Goal: Communication & Community: Answer question/provide support

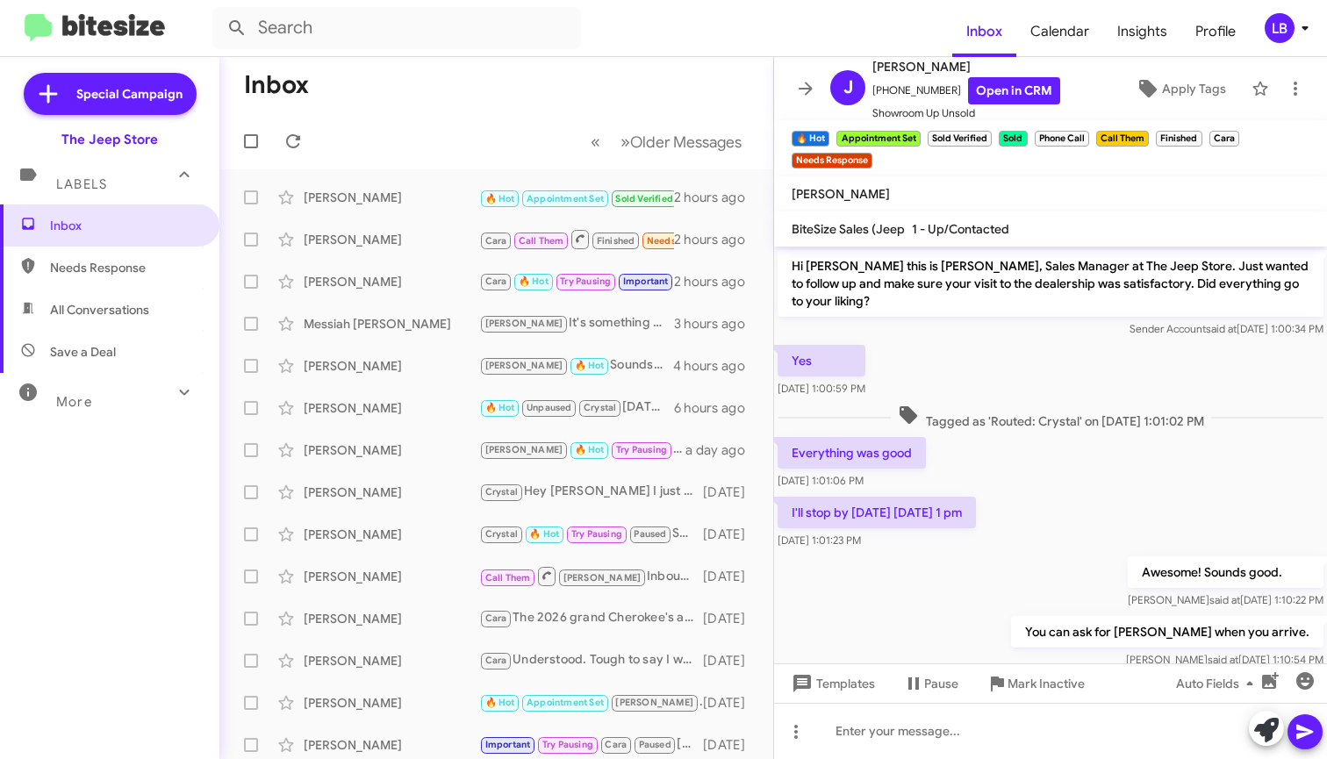
scroll to position [711, 0]
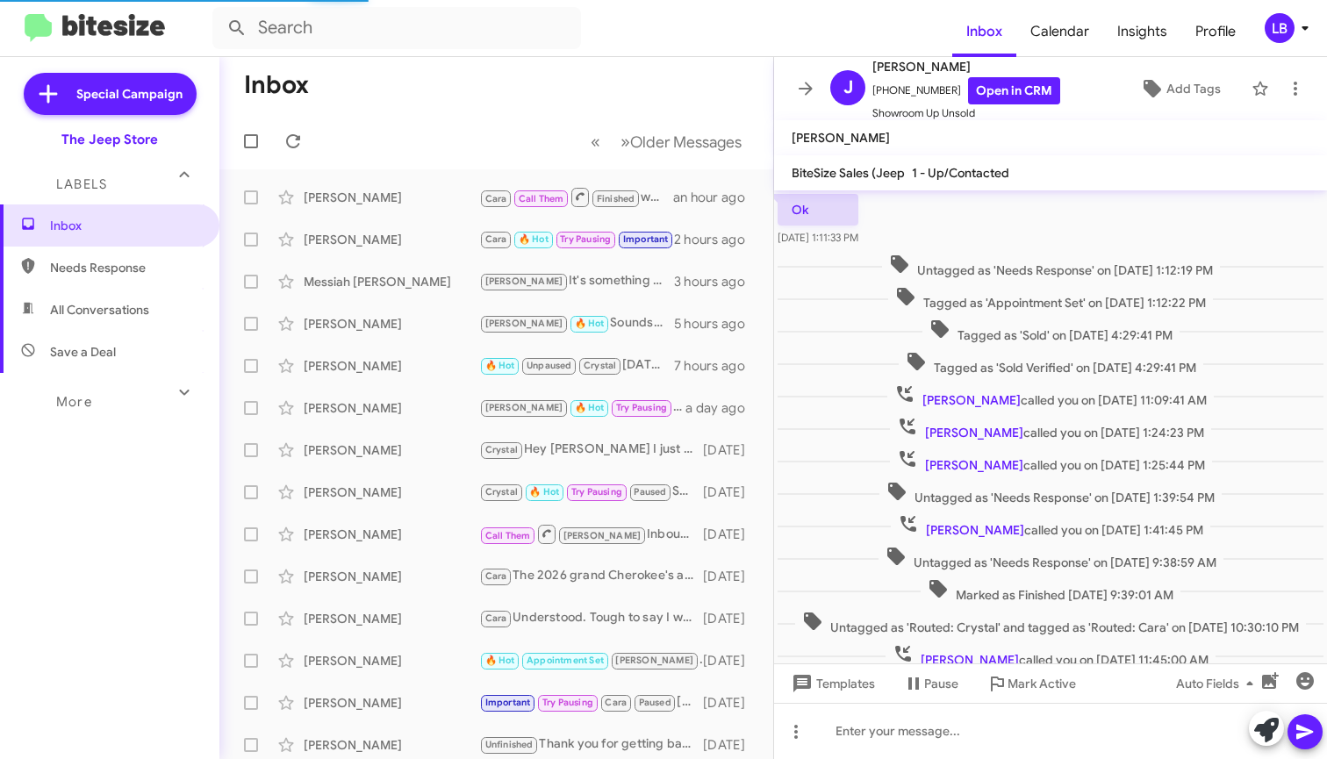
scroll to position [309, 0]
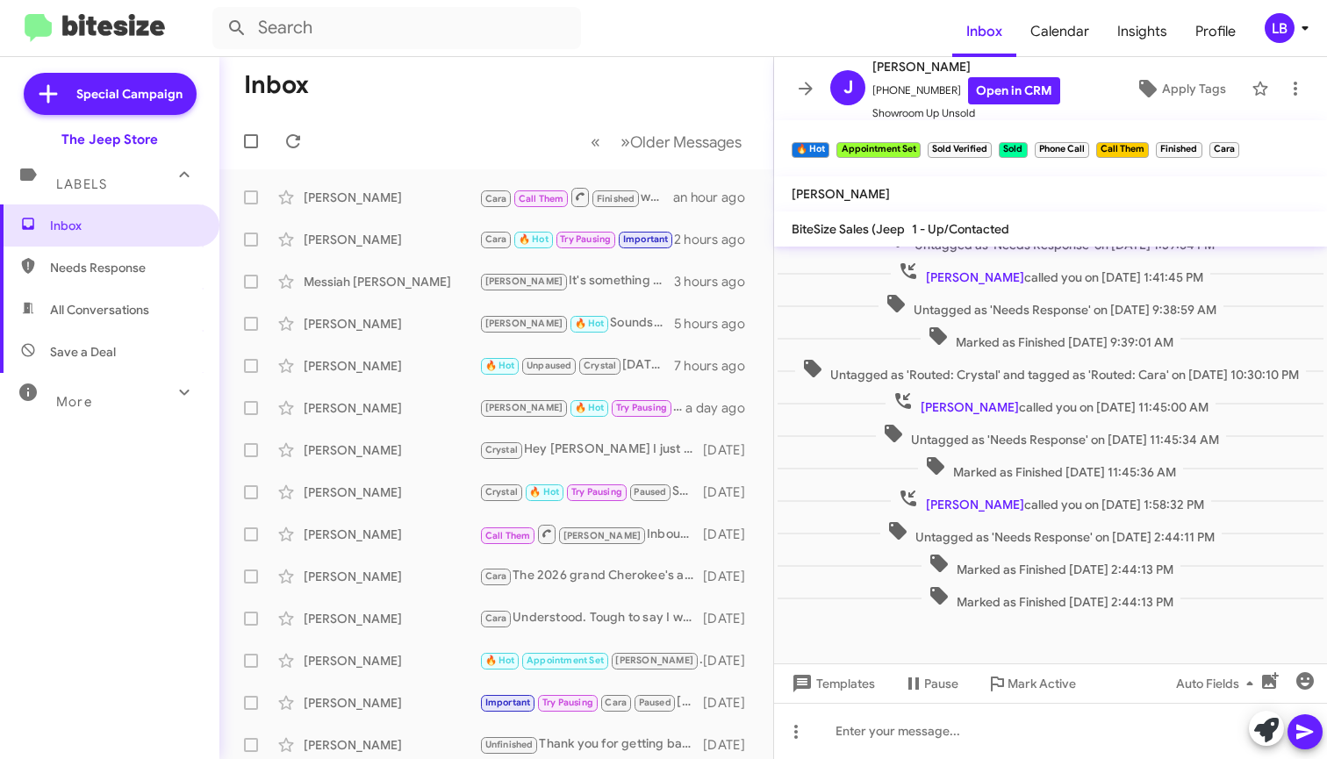
click at [511, 152] on mat-toolbar-row "« Previous » Next Older Messages" at bounding box center [496, 141] width 554 height 56
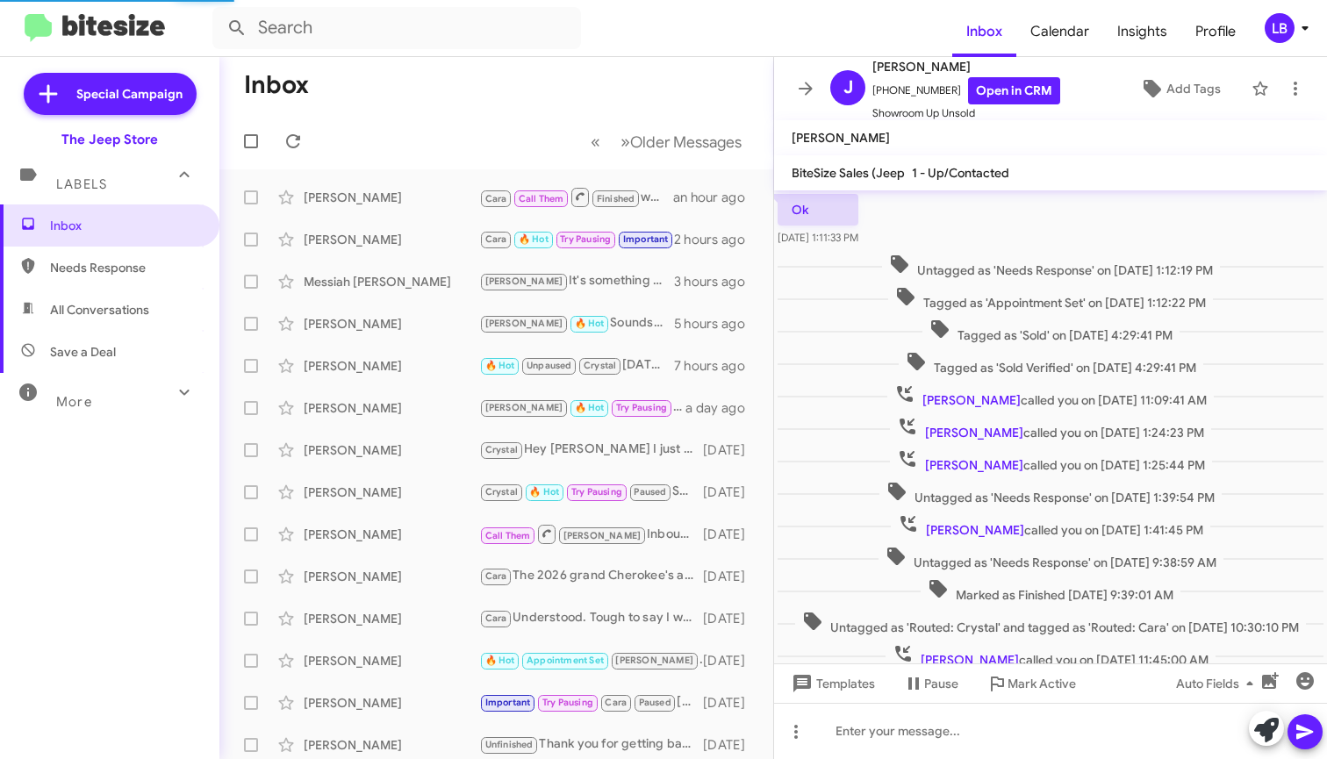
scroll to position [309, 0]
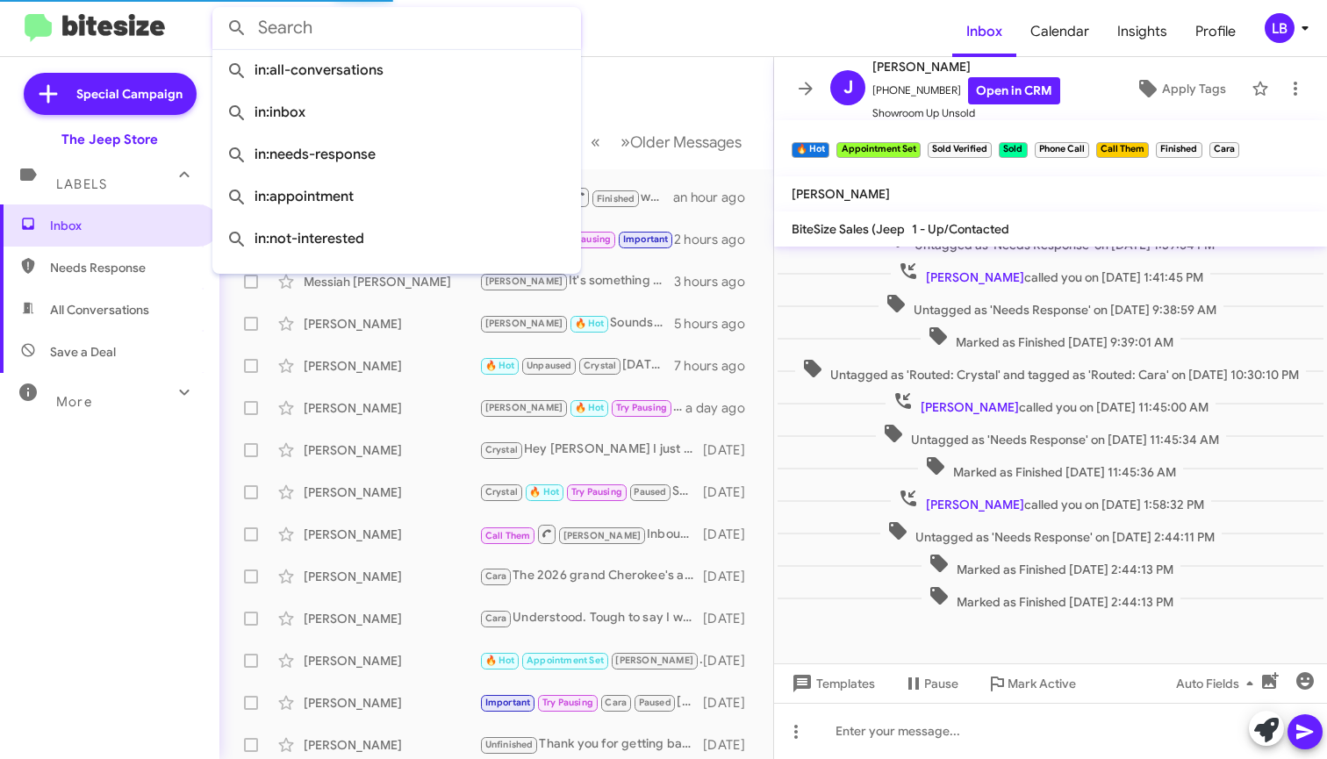
drag, startPoint x: 374, startPoint y: 11, endPoint x: 371, endPoint y: 34, distance: 23.8
click at [374, 11] on input "text" at bounding box center [396, 28] width 369 height 42
paste input "7325472391"
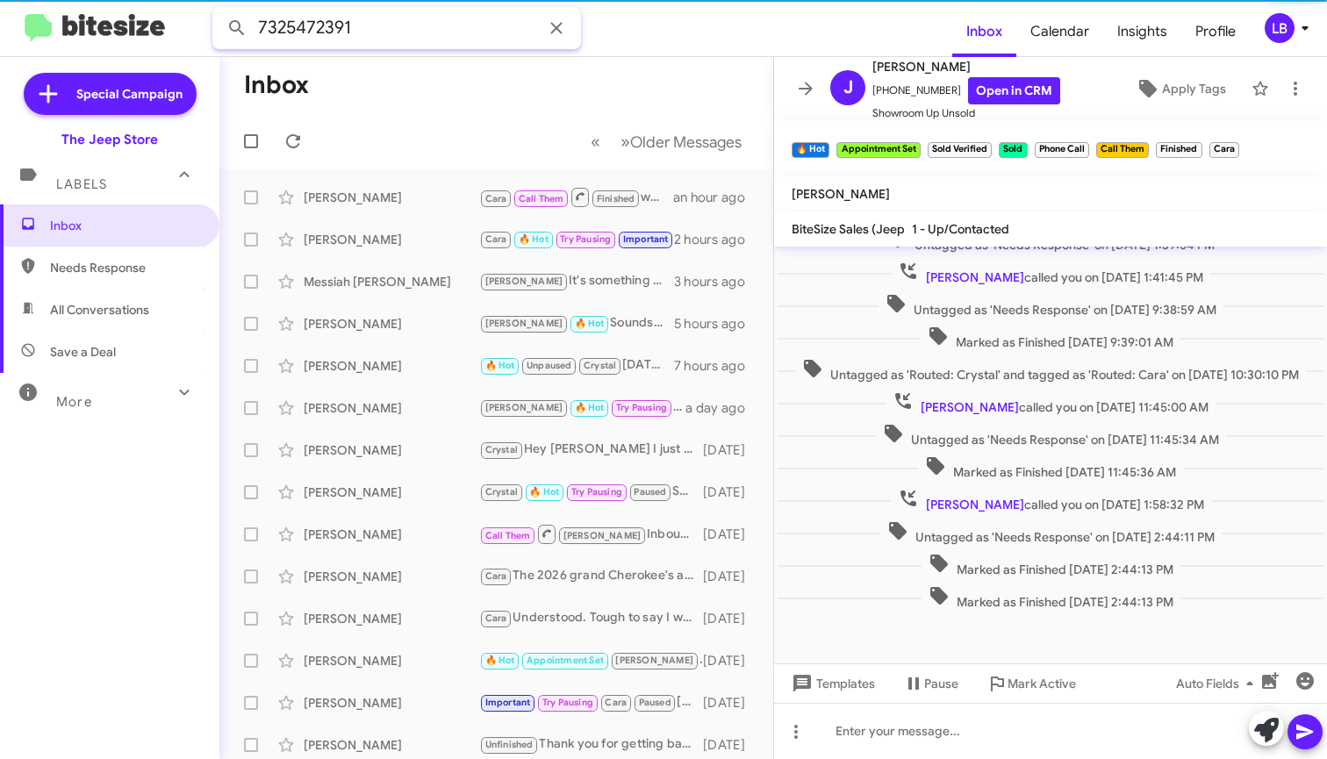
type input "7325472391"
click at [237, 28] on button at bounding box center [236, 28] width 35 height 35
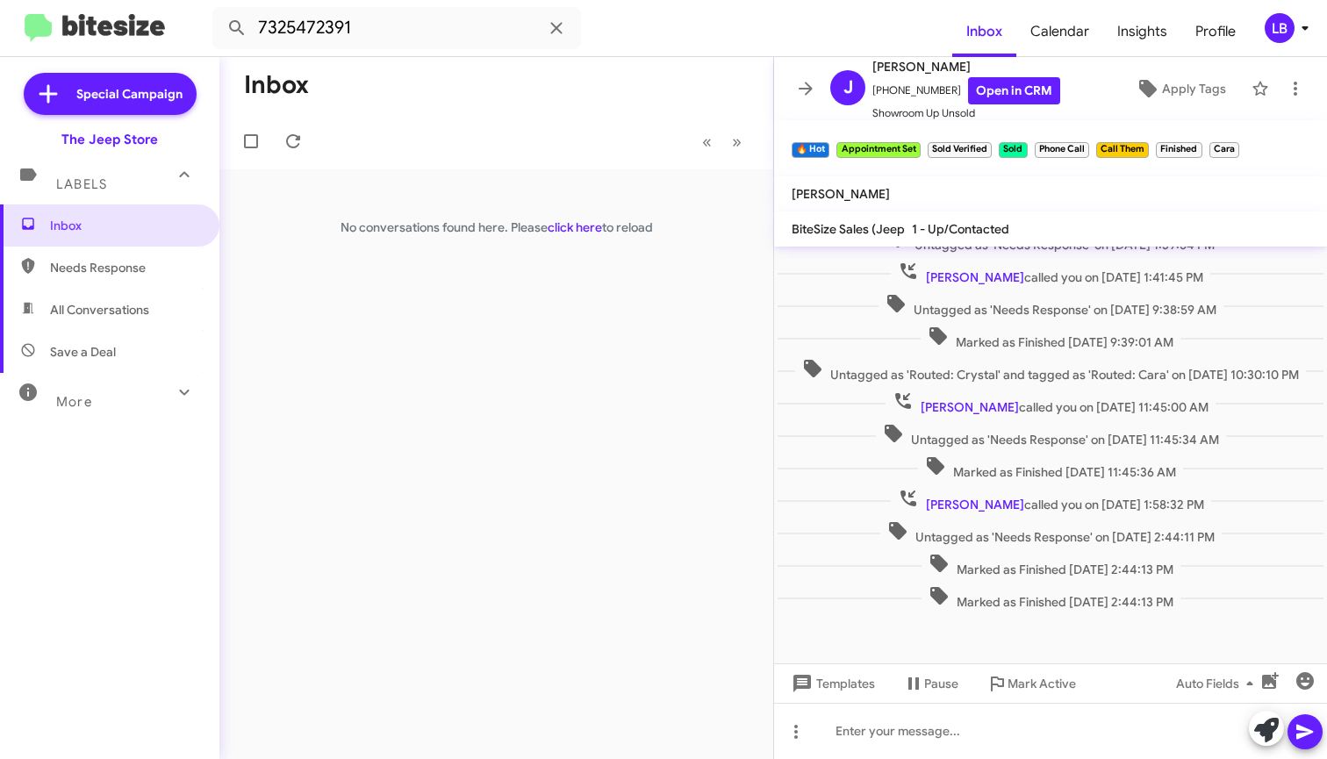
drag, startPoint x: 456, startPoint y: 118, endPoint x: 423, endPoint y: 84, distance: 47.2
click at [457, 117] on mat-toolbar-row "« Previous » Next" at bounding box center [496, 141] width 554 height 56
click at [402, 26] on input "7325472391" at bounding box center [396, 28] width 369 height 42
drag, startPoint x: 402, startPoint y: 26, endPoint x: 175, endPoint y: -6, distance: 228.7
click at [175, 0] on html "7325472391 Inbox Calendar Insights Profile LB Special Campaign The Jeep Store L…" at bounding box center [663, 379] width 1327 height 759
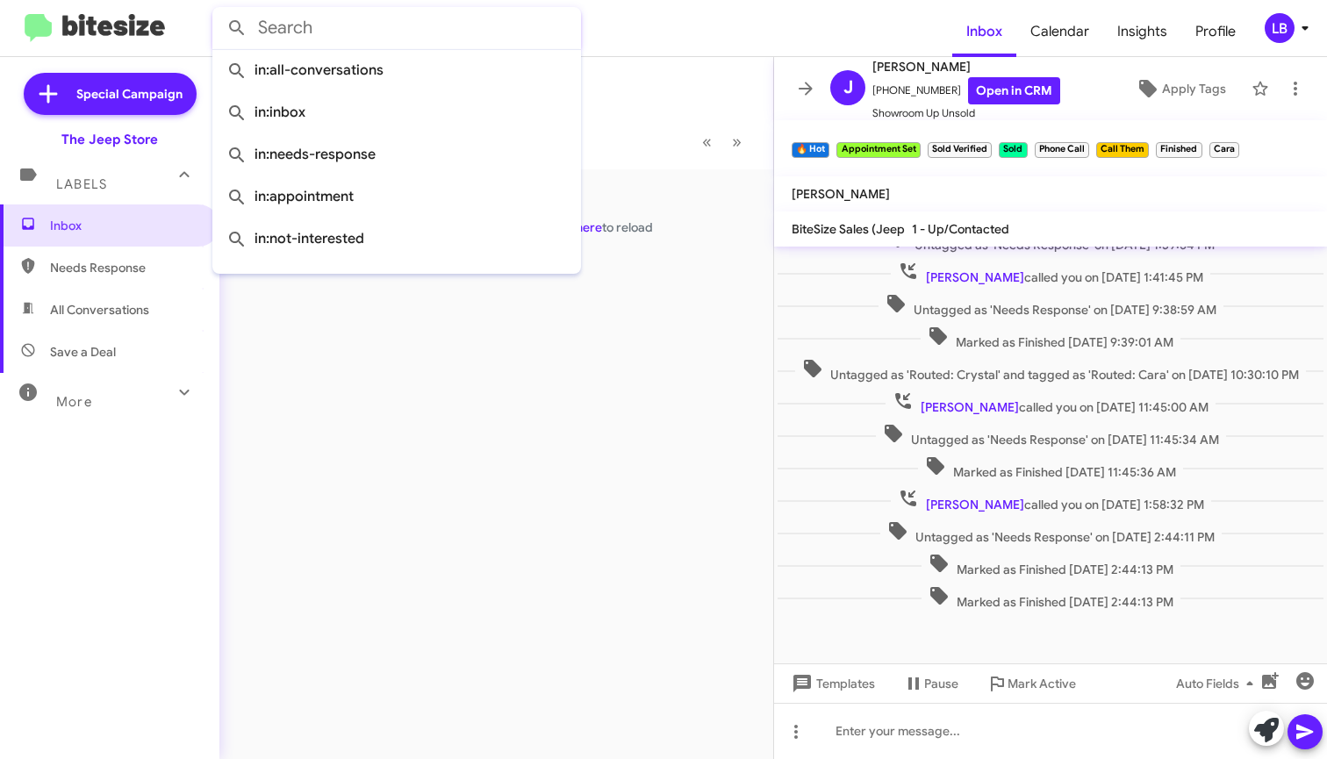
click at [420, 466] on div "Inbox « Previous » Next No conversations found here. Please click here to reload" at bounding box center [496, 408] width 554 height 702
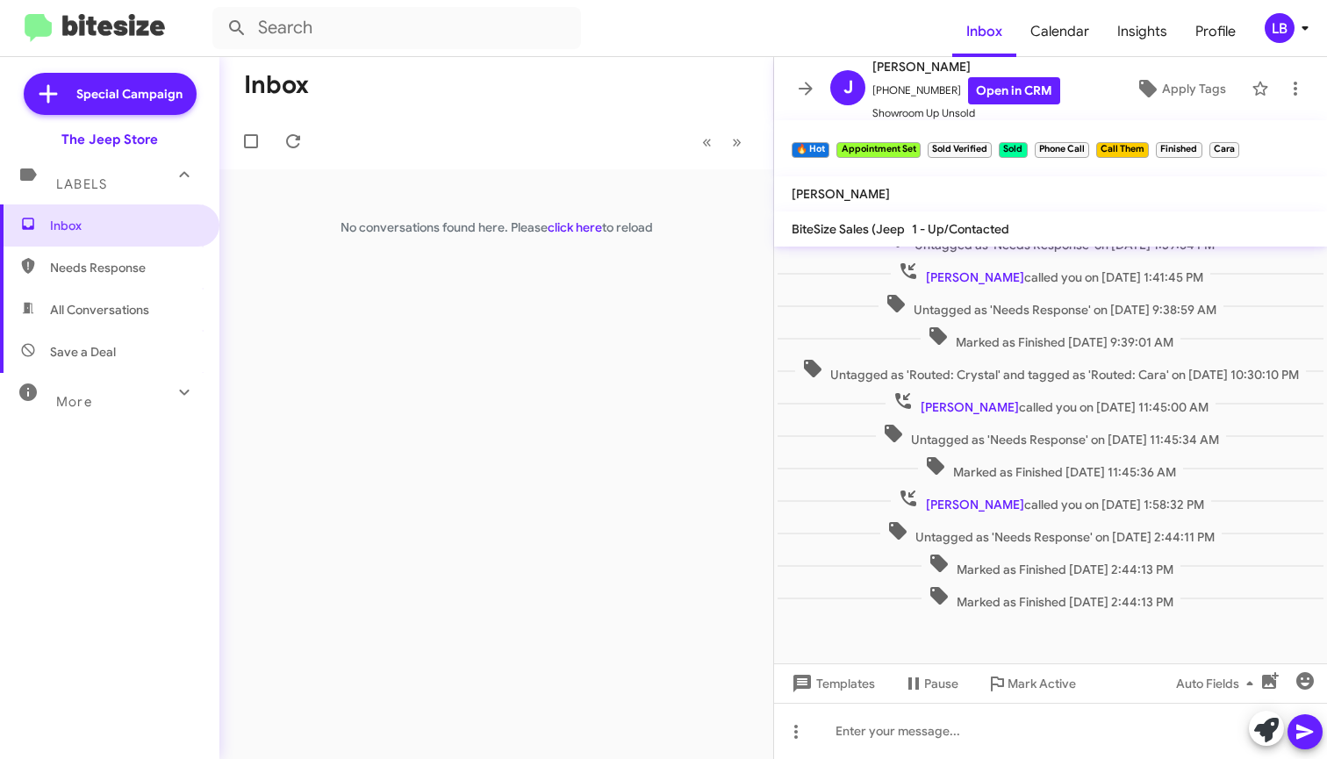
click at [152, 307] on span "All Conversations" at bounding box center [109, 310] width 219 height 42
type input "in:all-conversations"
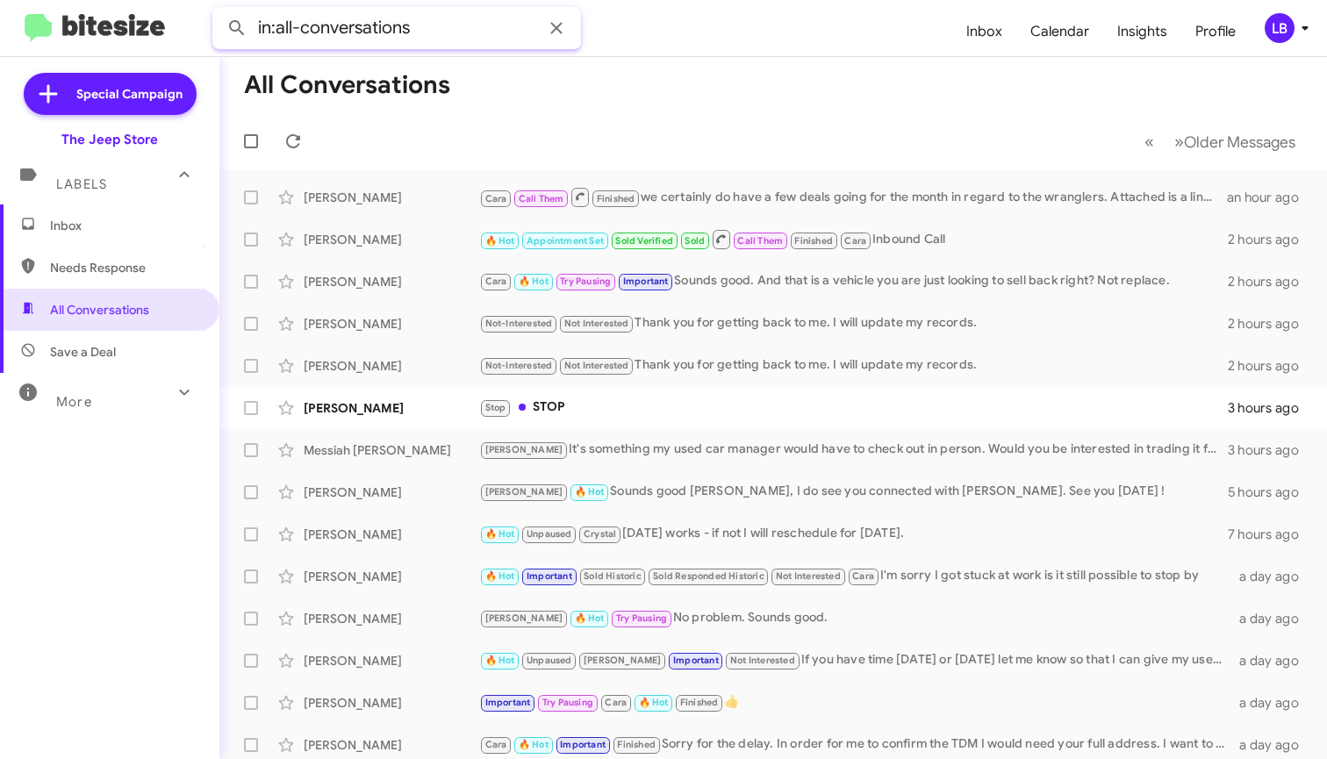
drag, startPoint x: 425, startPoint y: 28, endPoint x: 97, endPoint y: -4, distance: 328.8
click at [97, 0] on html "in:all-conversations Inbox Calendar Insights Profile LB Special Campaign The Je…" at bounding box center [663, 379] width 1327 height 759
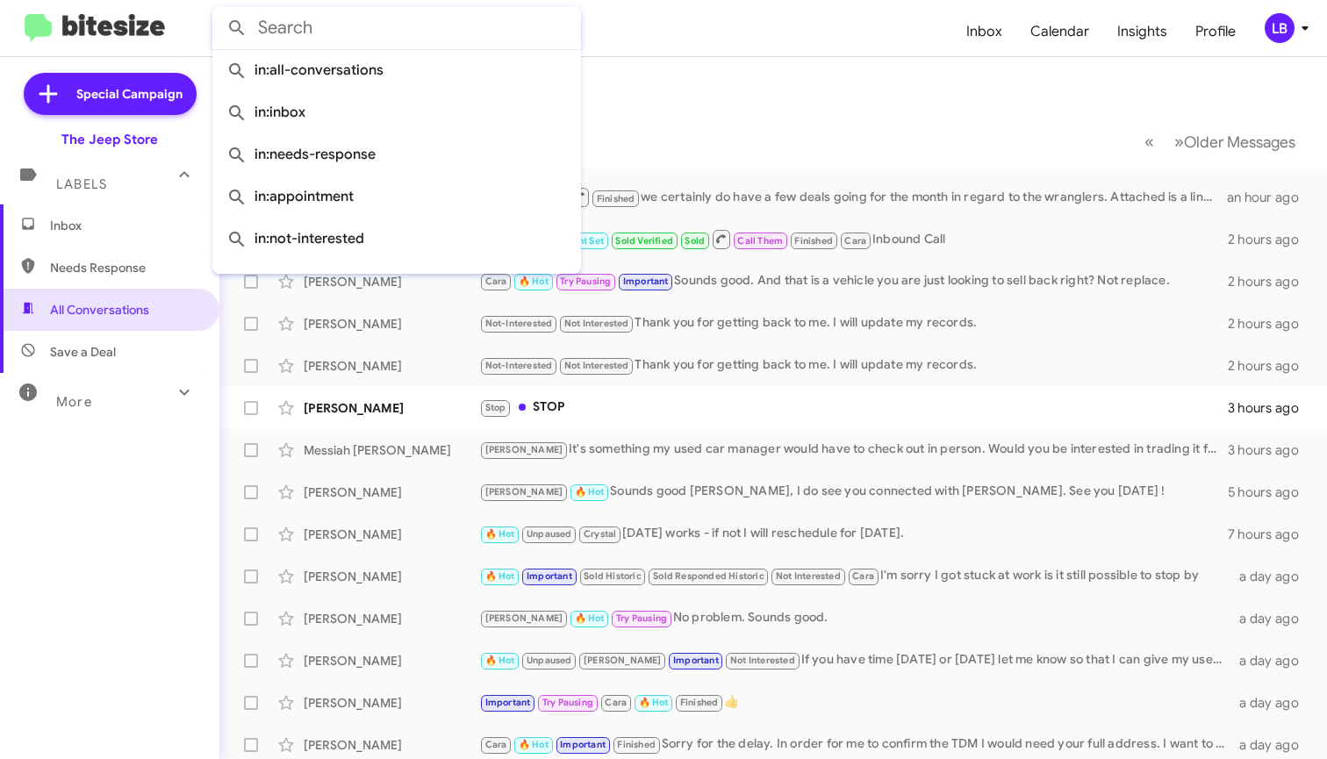
paste input "7325472391"
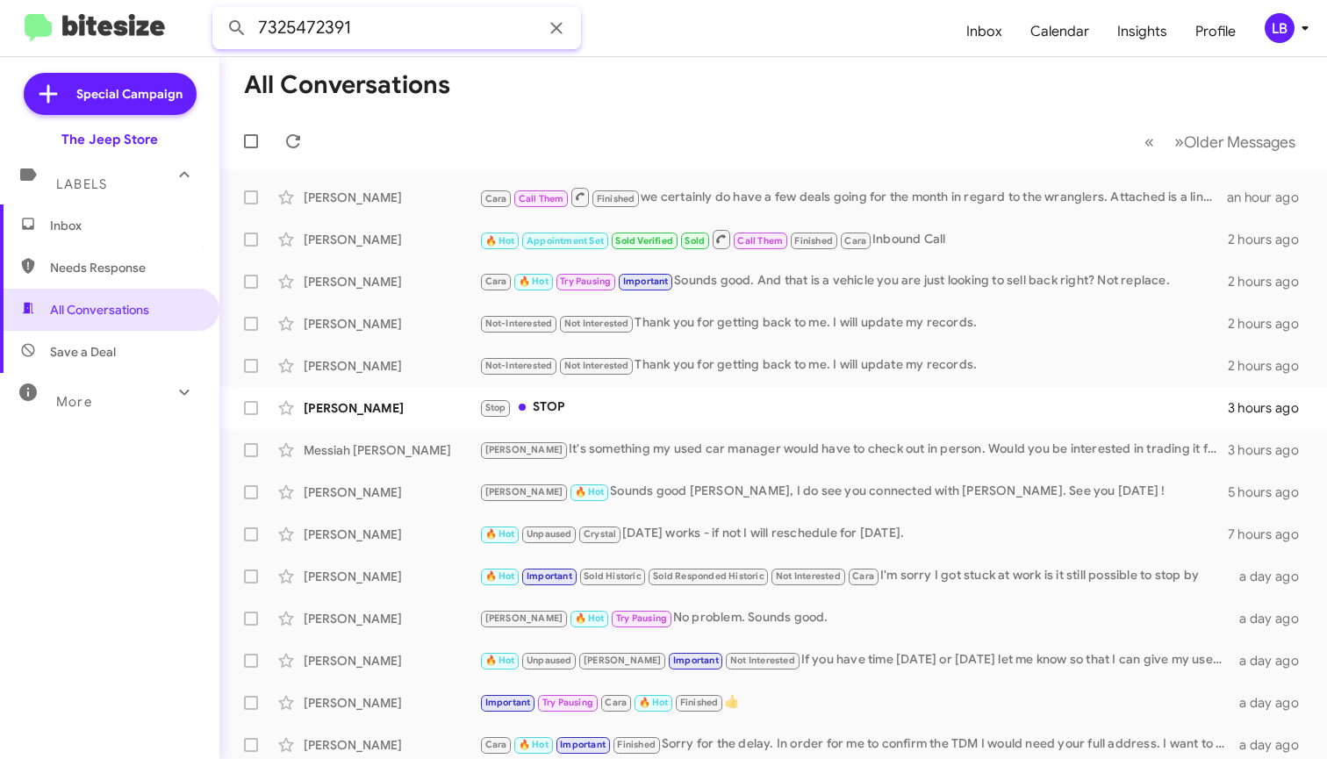
click at [237, 28] on button at bounding box center [236, 28] width 35 height 35
type input "7325472391"
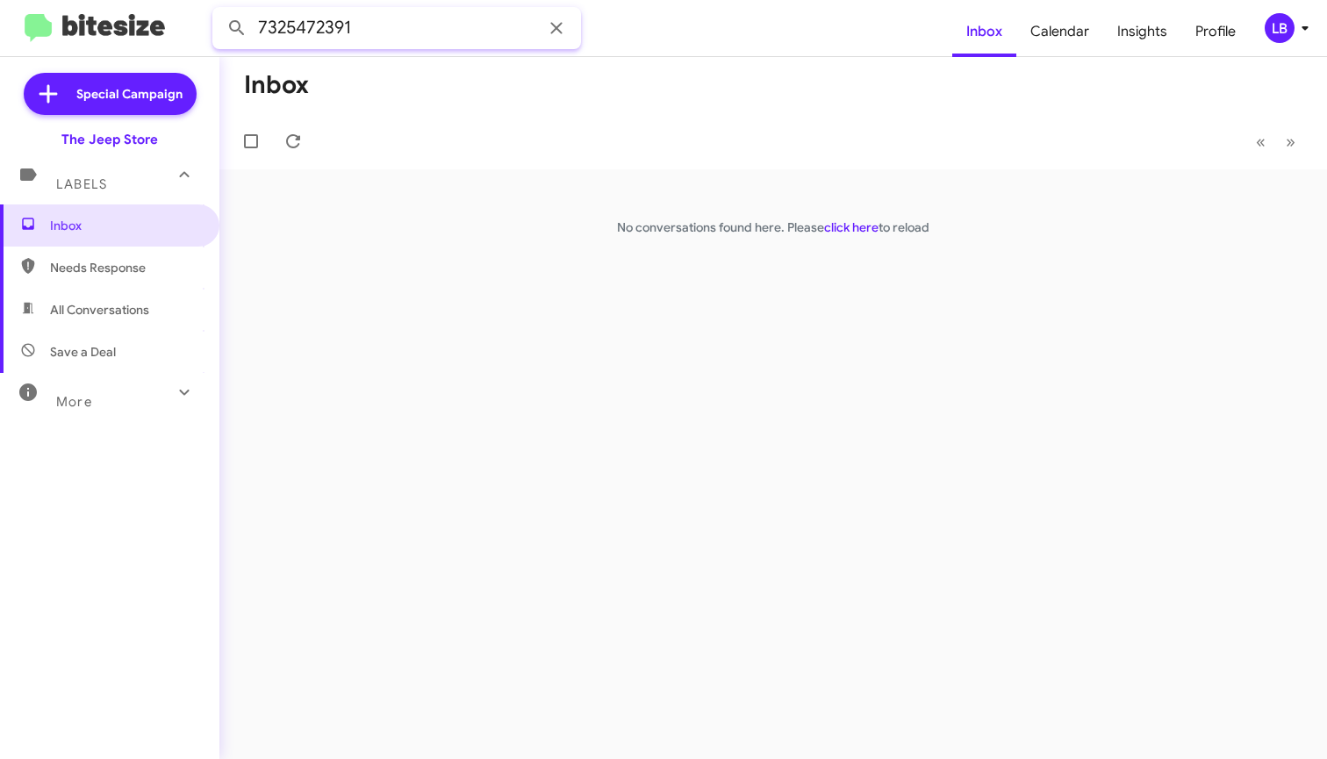
drag, startPoint x: 395, startPoint y: 25, endPoint x: 190, endPoint y: 7, distance: 205.2
click at [190, 7] on mat-toolbar "7325472391 Inbox Calendar Insights Profile LB" at bounding box center [663, 28] width 1327 height 56
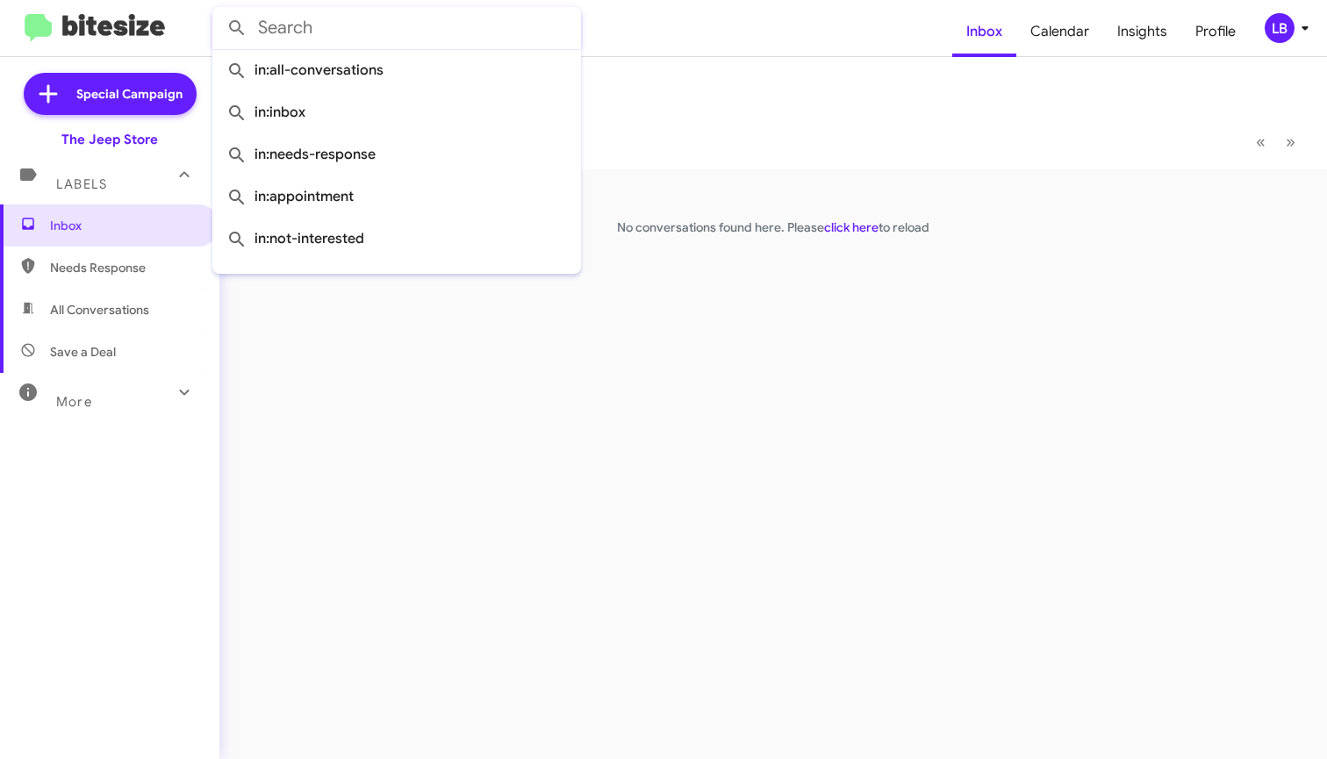
click at [237, 28] on button at bounding box center [236, 28] width 35 height 35
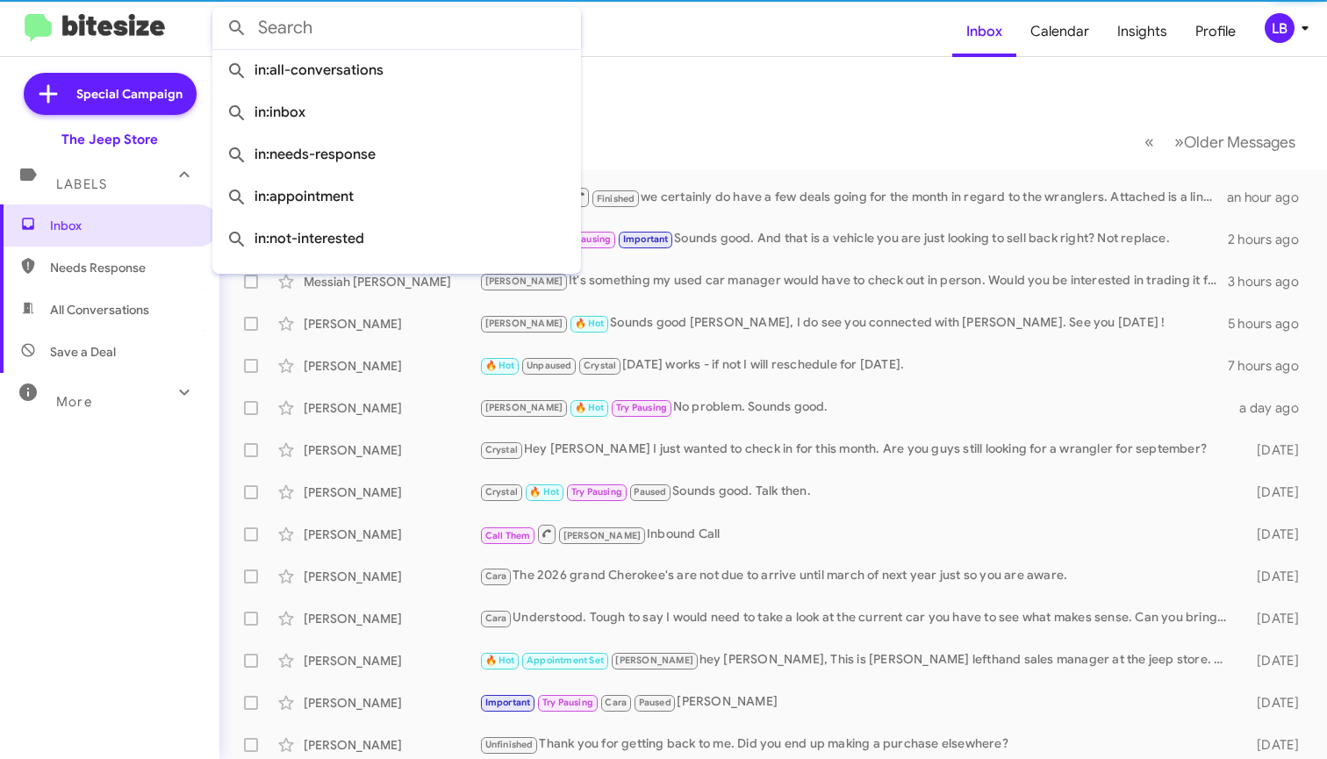
click at [727, 126] on mat-toolbar-row "« Previous » Next Older Messages" at bounding box center [772, 141] width 1107 height 56
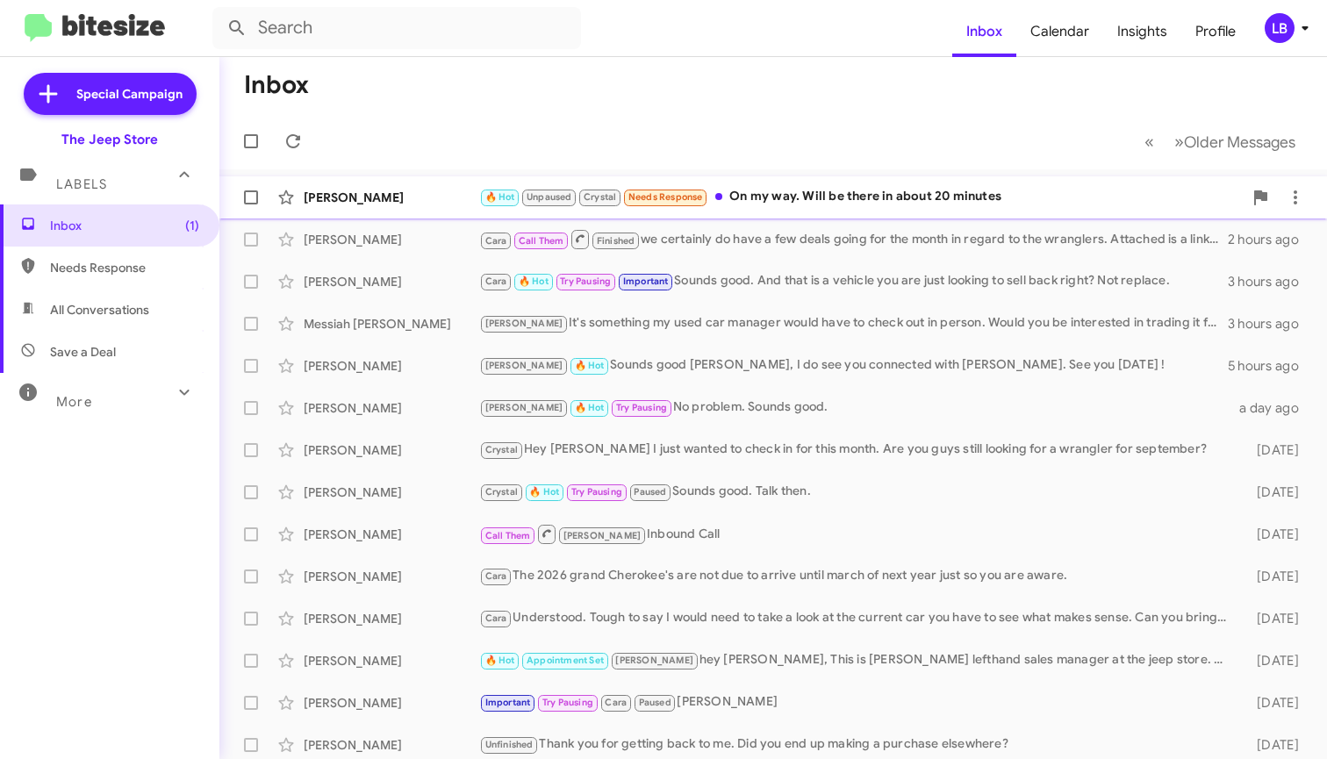
click at [791, 199] on div "🔥 Hot Unpaused Crystal Needs Response On my way. Will be there in about 20 minu…" at bounding box center [860, 197] width 763 height 20
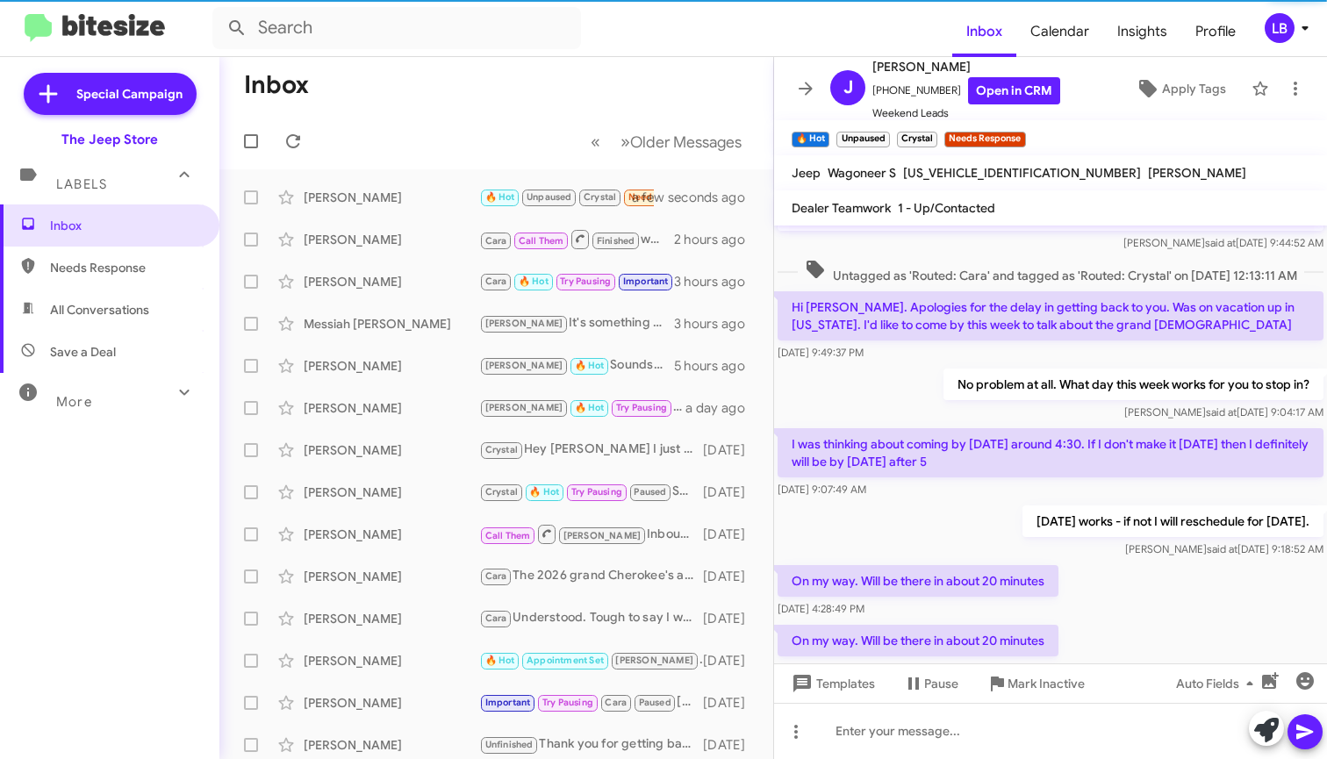
scroll to position [1055, 0]
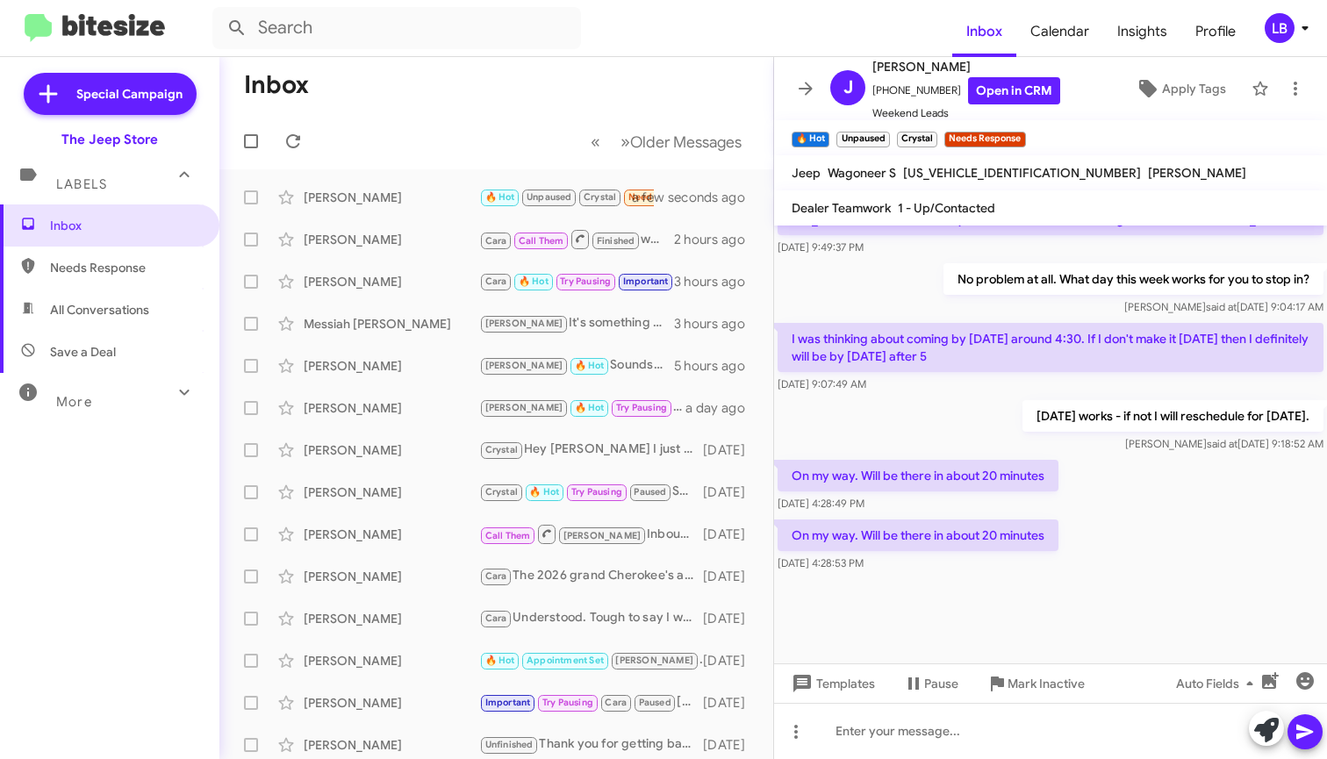
click at [890, 407] on div "Today works - if not I will reschedule for tomorrow. Mike said at Sep 10, 2025,…" at bounding box center [1050, 427] width 553 height 60
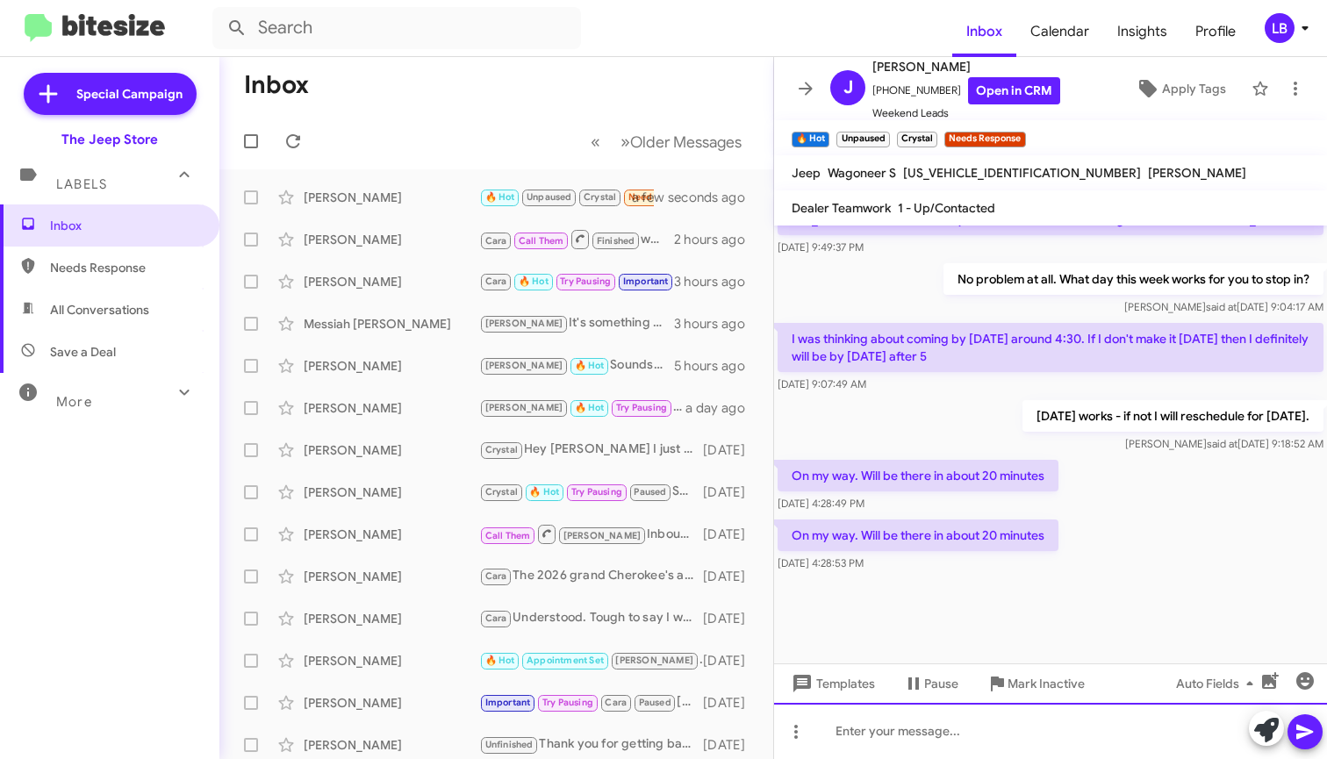
click at [997, 738] on div at bounding box center [1050, 731] width 553 height 56
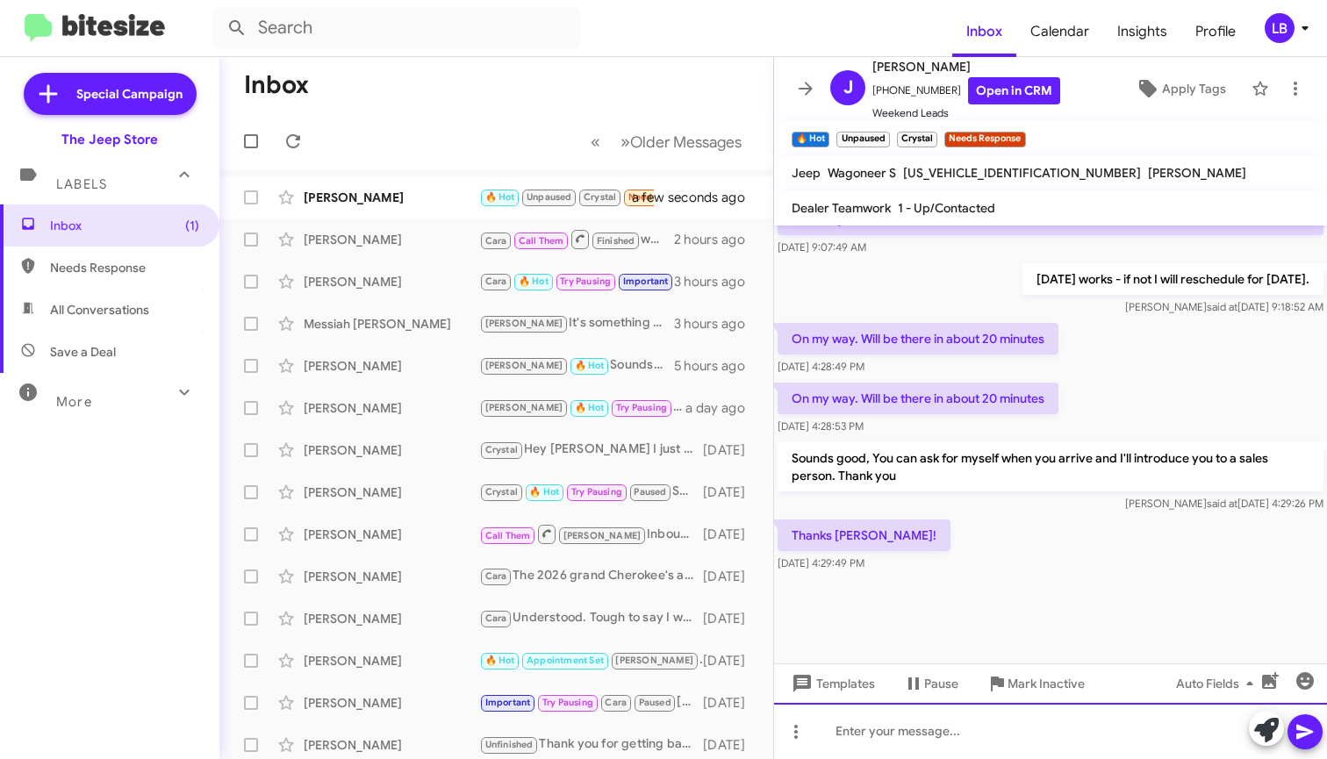
scroll to position [984, 0]
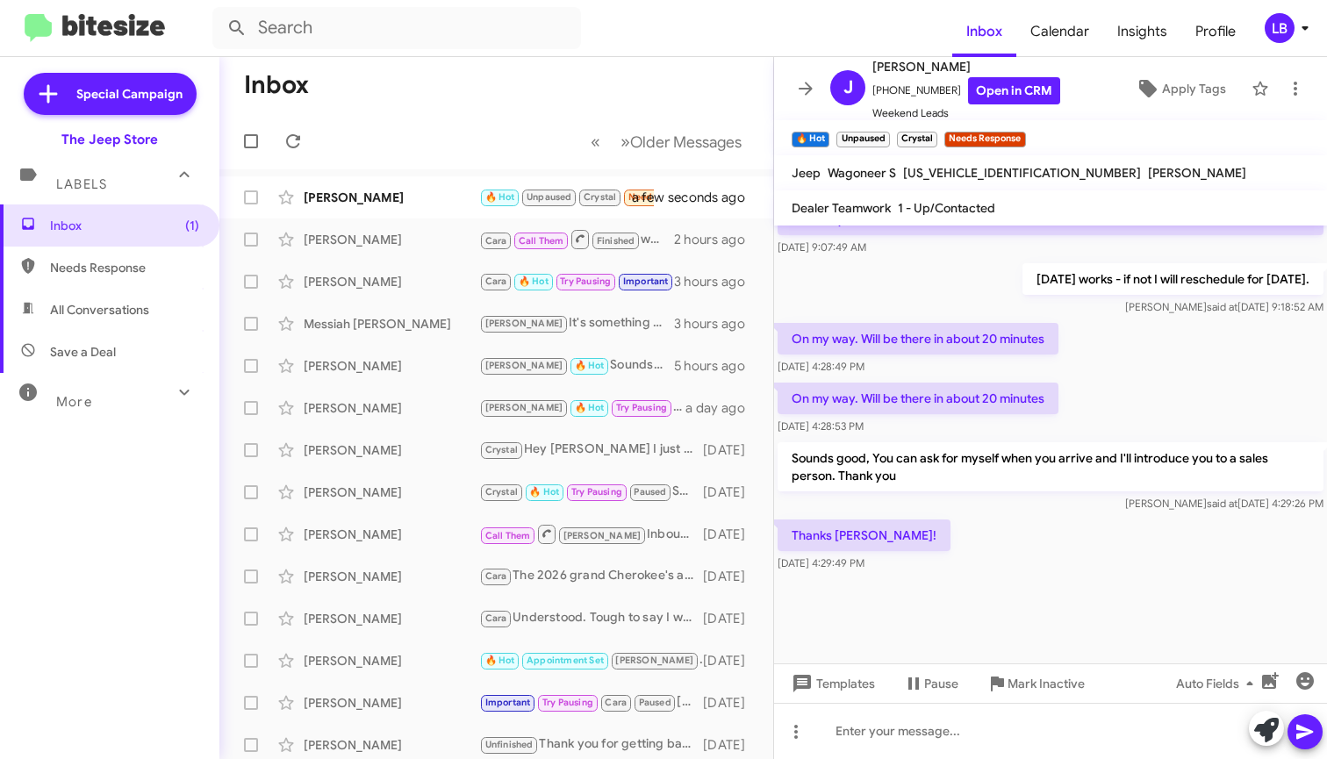
click at [1163, 341] on div "On my way. Will be there in about 20 minutes Sep 10, 2025, 4:28:49 PM" at bounding box center [1050, 349] width 553 height 60
click at [1185, 576] on div at bounding box center [1050, 620] width 553 height 88
click at [1308, 680] on icon "button" at bounding box center [1305, 681] width 18 height 18
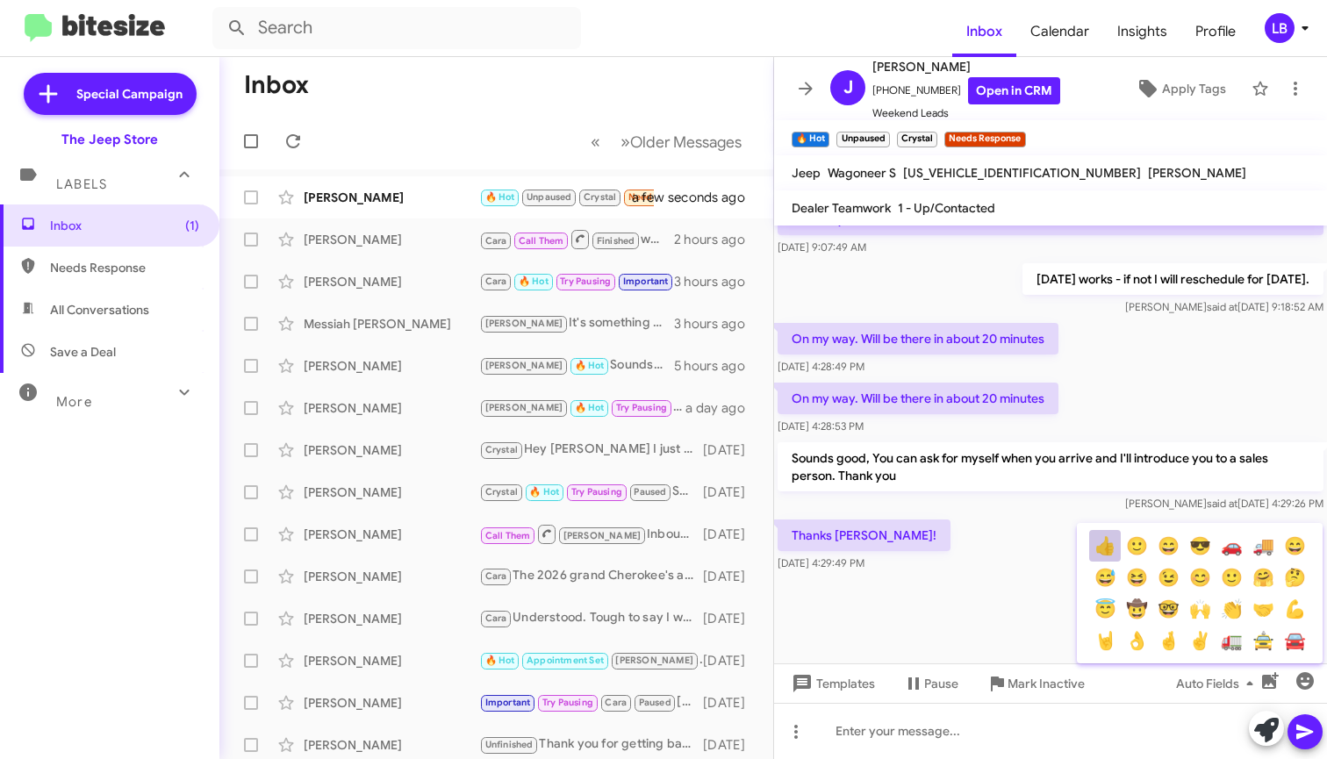
click at [1099, 546] on button "👍" at bounding box center [1105, 546] width 32 height 32
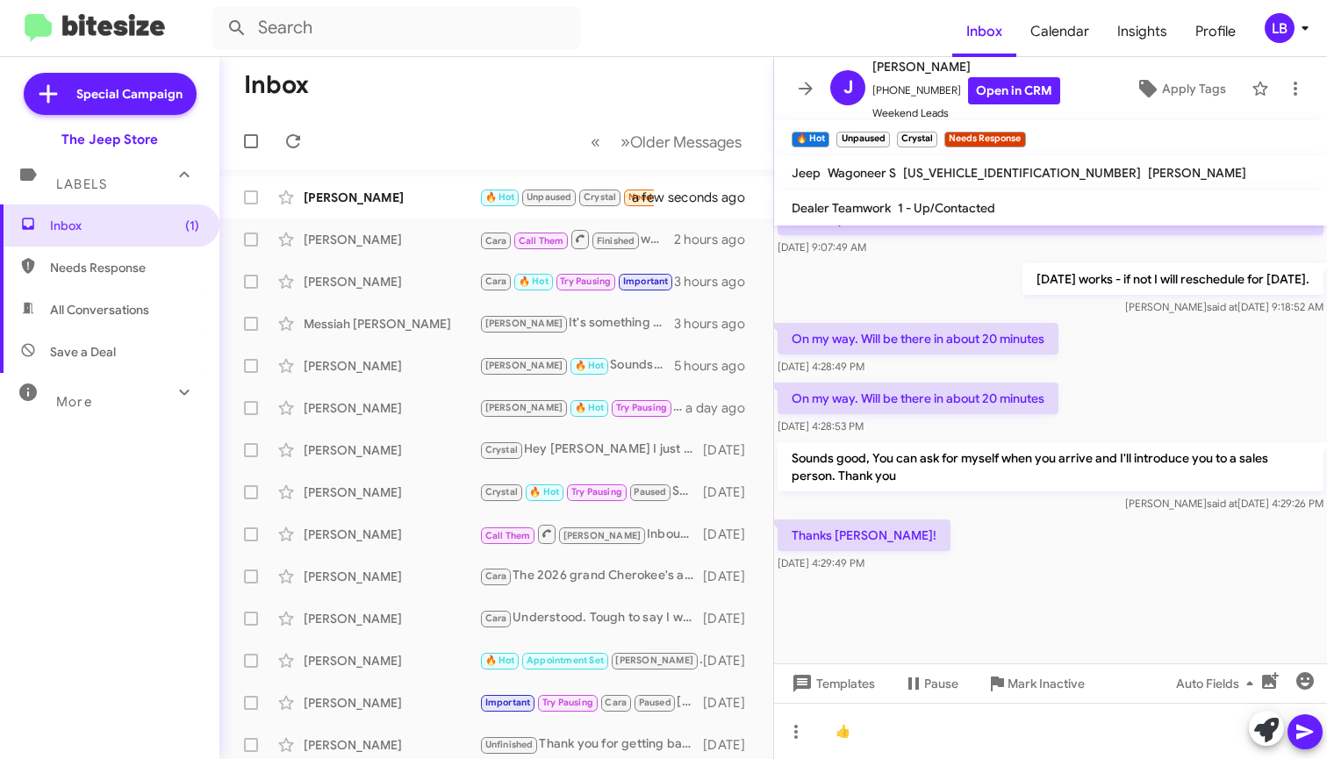
click at [1308, 728] on icon at bounding box center [1304, 731] width 21 height 21
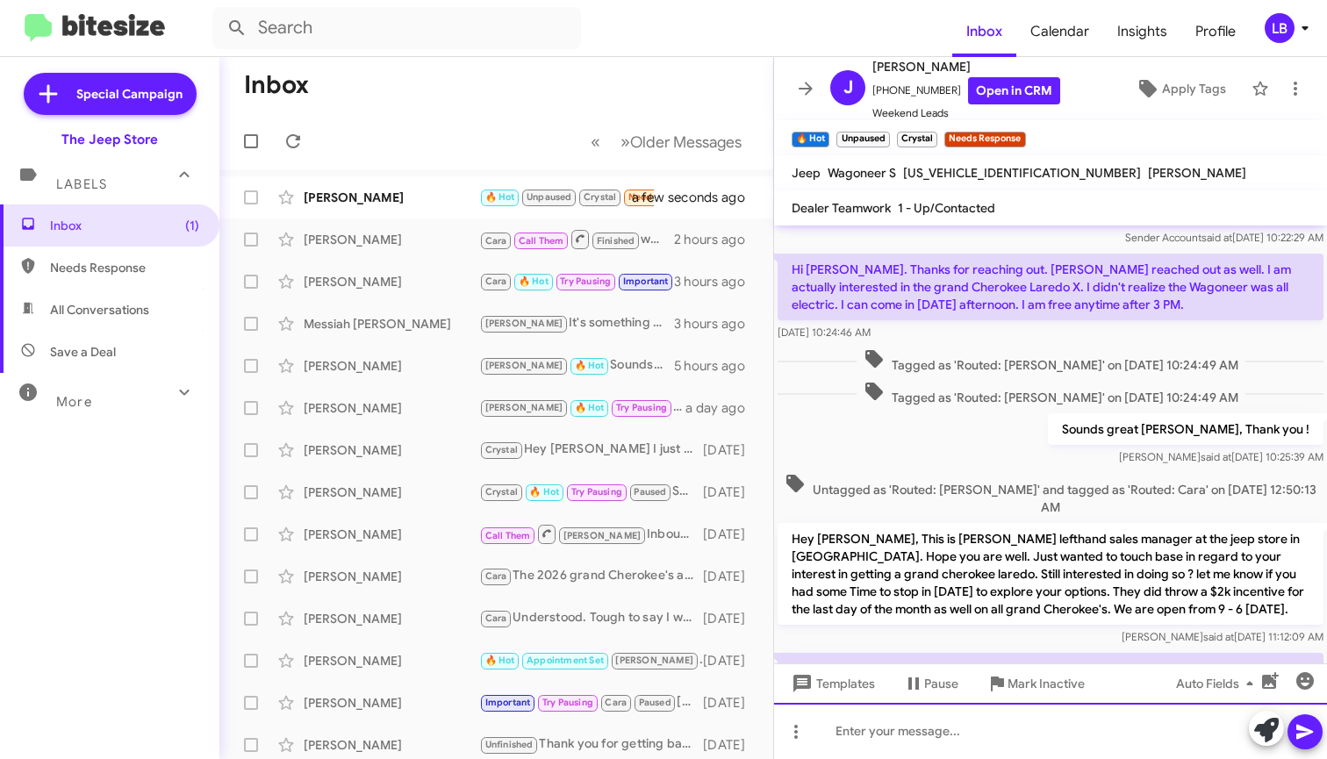
scroll to position [1301, 0]
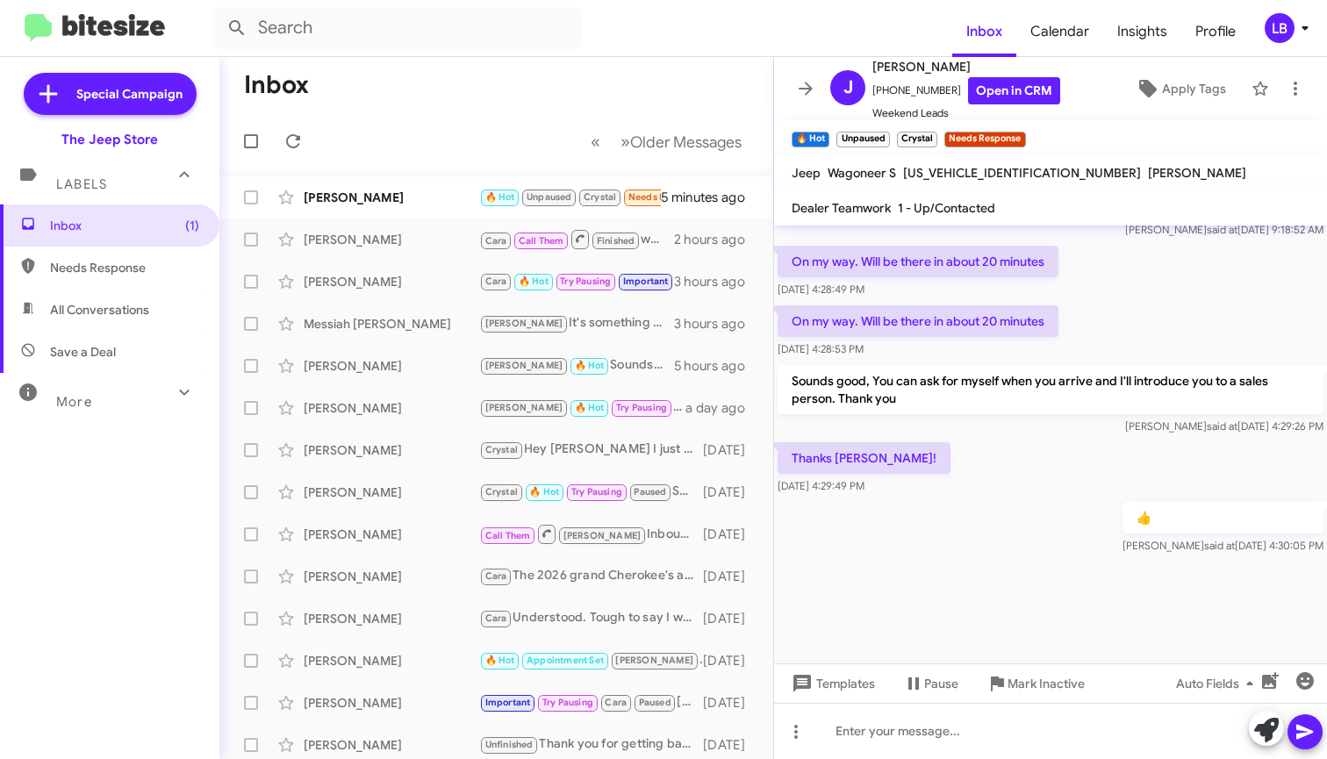
click at [501, 70] on mat-toolbar-row "Inbox" at bounding box center [496, 85] width 554 height 56
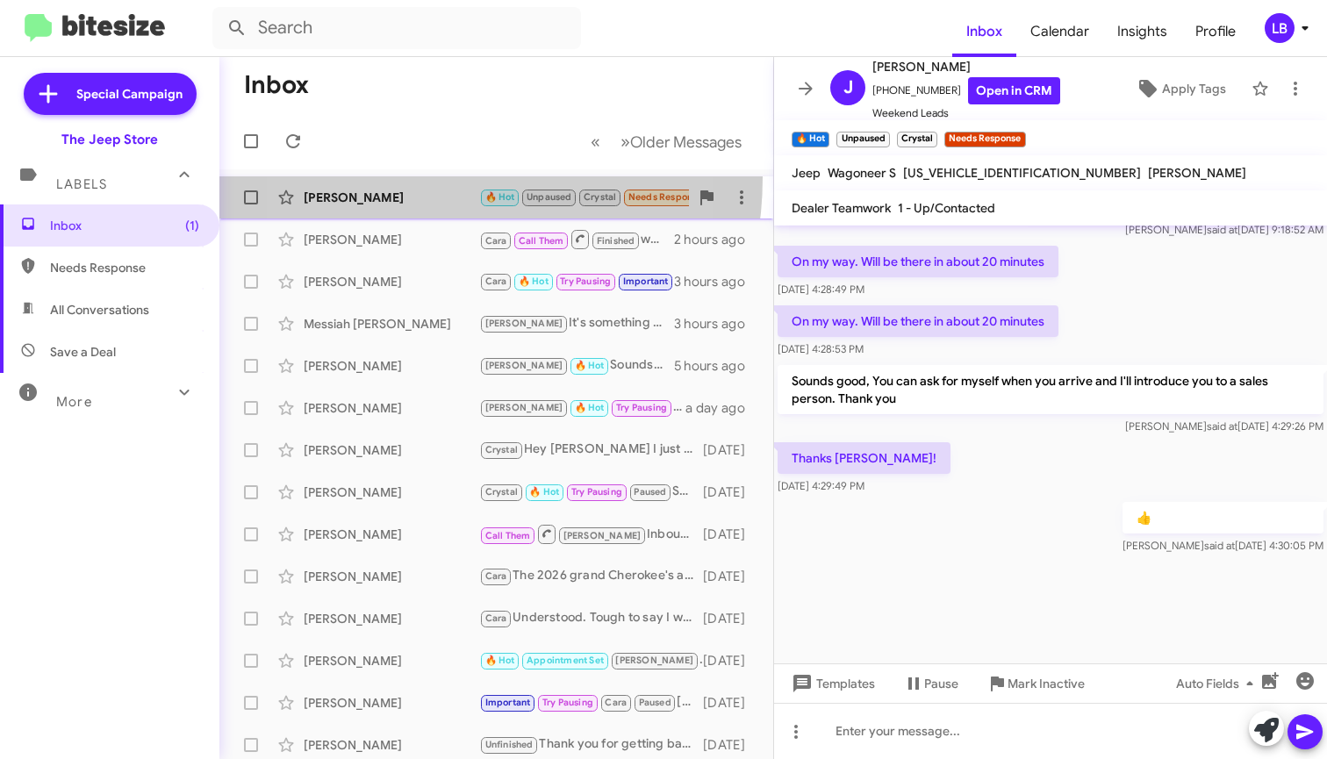
click at [403, 177] on span "James Diorio 🔥 Hot Unpaused Crystal Needs Response Thanks Michael! 5 minutes ago" at bounding box center [496, 197] width 554 height 42
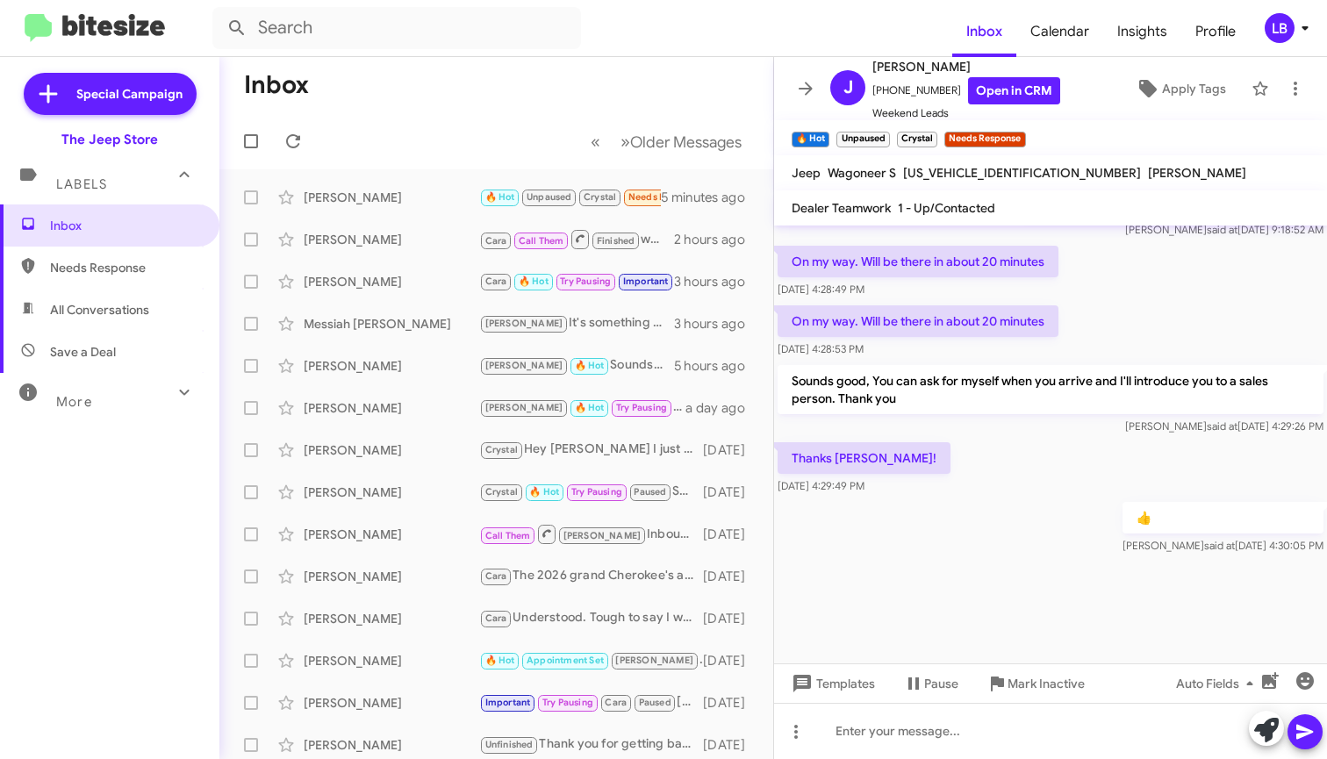
click at [1227, 274] on div "On my way. Will be there in about 20 minutes Sep 10, 2025, 4:28:49 PM" at bounding box center [1050, 272] width 553 height 60
click at [1152, 290] on div "On my way. Will be there in about 20 minutes Sep 10, 2025, 4:28:49 PM" at bounding box center [1050, 272] width 553 height 60
click at [1090, 312] on div "On my way. Will be there in about 20 minutes Sep 10, 2025, 4:28:53 PM" at bounding box center [1050, 332] width 553 height 60
click at [948, 224] on mat-toolbar "Dealer Teamwork 1 - Up/Contacted" at bounding box center [1050, 207] width 553 height 35
click at [412, 105] on mat-toolbar-row "Inbox" at bounding box center [496, 85] width 554 height 56
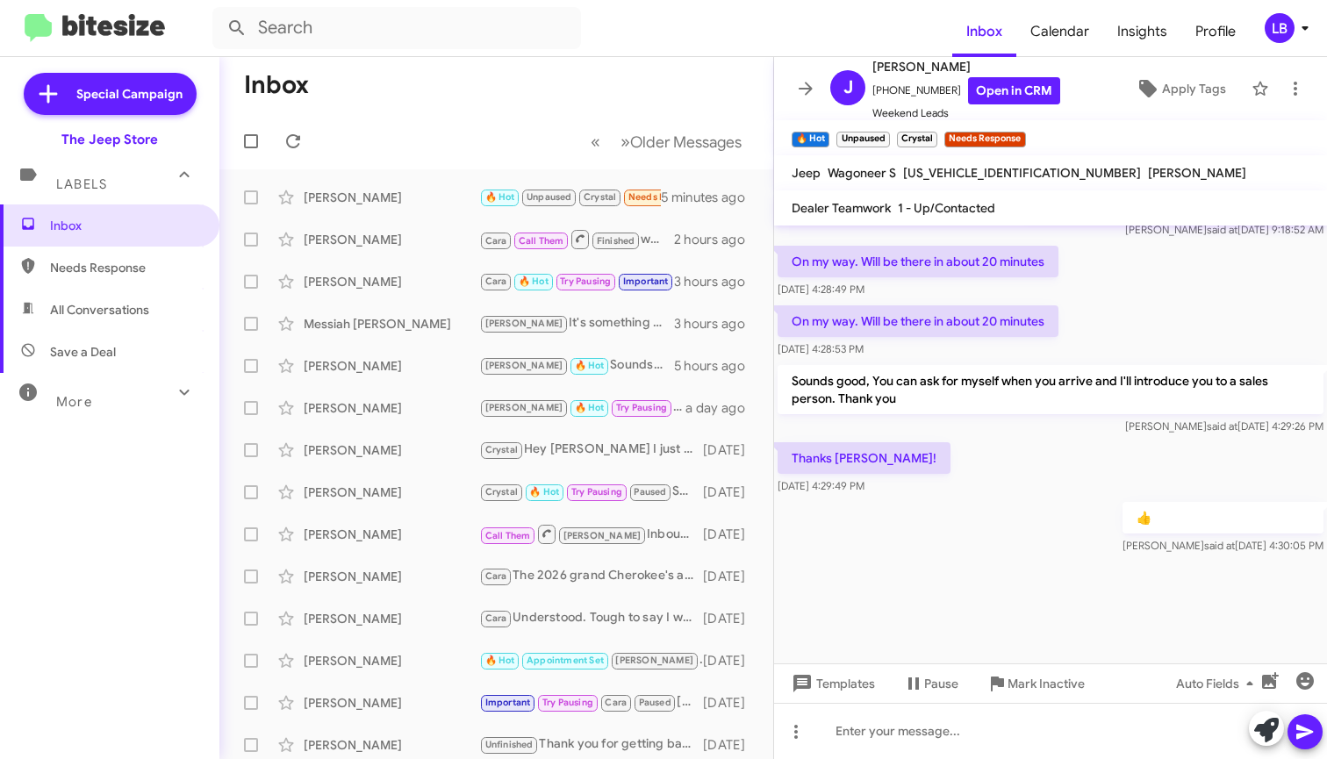
click at [479, 100] on mat-toolbar-row "Inbox" at bounding box center [496, 85] width 554 height 56
drag, startPoint x: 359, startPoint y: 79, endPoint x: 328, endPoint y: 71, distance: 31.7
click at [361, 82] on mat-toolbar-row "Inbox" at bounding box center [496, 85] width 554 height 56
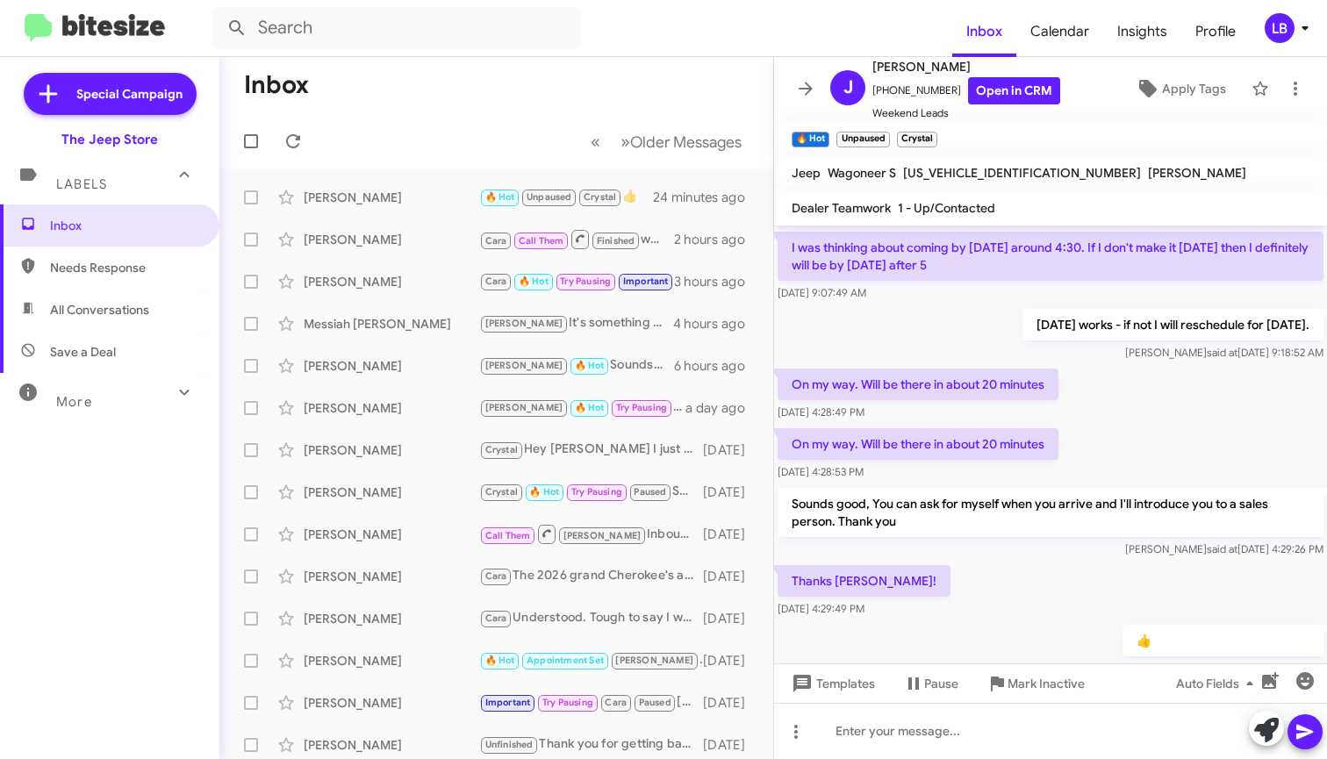
scroll to position [1012, 0]
